Goal: Information Seeking & Learning: Check status

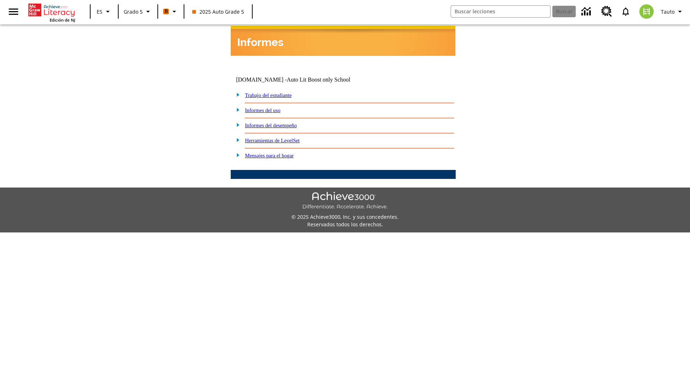
click at [280, 122] on link "Informes del desempeño" at bounding box center [271, 125] width 52 height 6
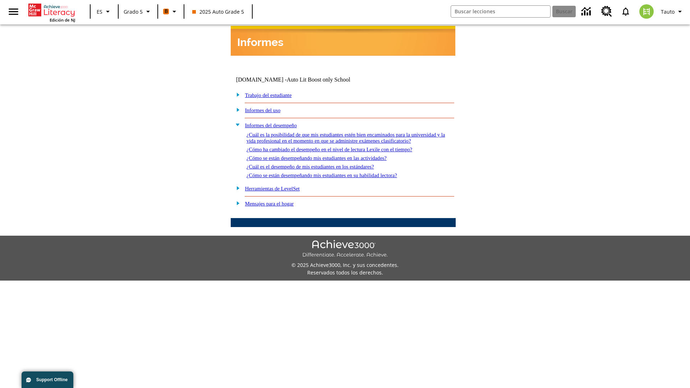
click at [334, 172] on link "¿Cómo se están desempeñando mis estudiantes en su habilidad lectora?" at bounding box center [321, 175] width 150 height 6
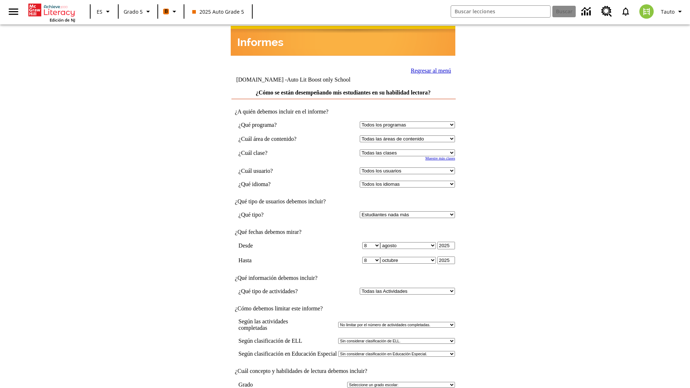
click at [409, 149] on select "Seleccionar una clase: Todas las clases 2025 Auto Grade 5 OL 2025 Auto Grade 6" at bounding box center [407, 152] width 95 height 7
select select "11133131"
click at [409, 167] on select "Todos los usuarios Cat, Sautoen Cat, Sautoes Cat1, Sautoss Donotlogin, Sautoen …" at bounding box center [407, 170] width 95 height 7
select select "21437107"
